Goal: Find specific page/section: Find specific page/section

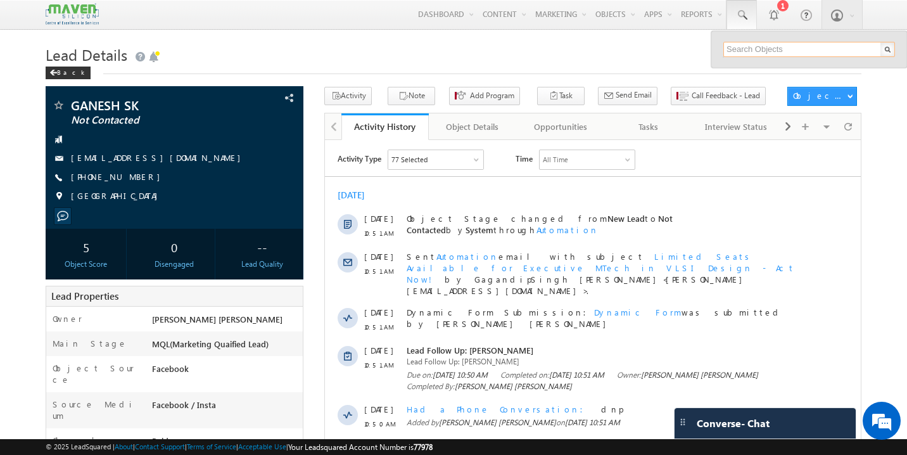
click at [763, 51] on input "text" at bounding box center [810, 49] width 172 height 15
paste input "[EMAIL_ADDRESS][DOMAIN_NAME]"
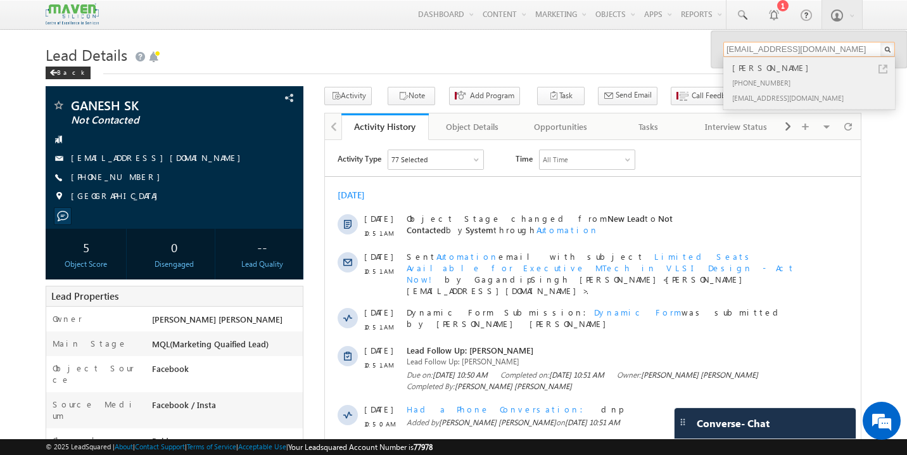
type input "[EMAIL_ADDRESS][DOMAIN_NAME]"
click at [763, 74] on div "[PERSON_NAME]" at bounding box center [815, 68] width 170 height 14
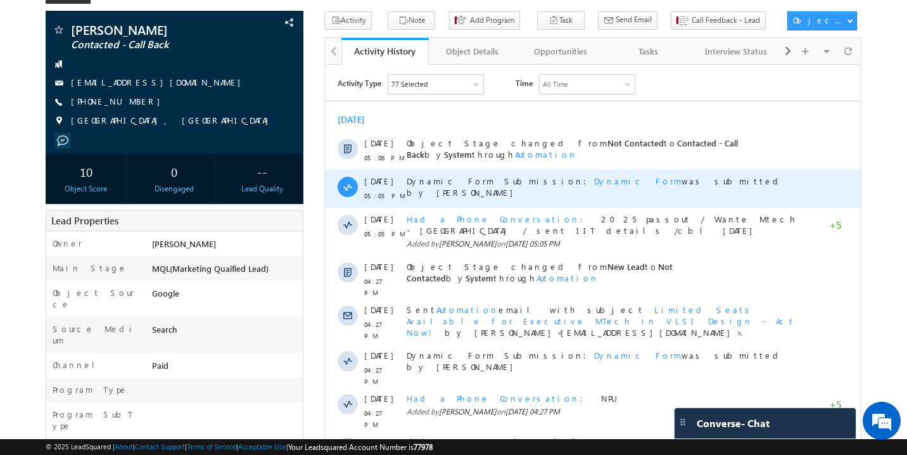
scroll to position [79, 0]
